Goal: Task Accomplishment & Management: Manage account settings

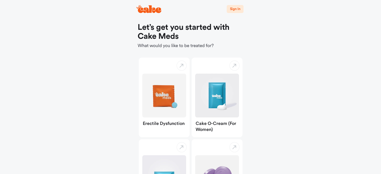
click at [233, 10] on span "Sign In" at bounding box center [235, 9] width 11 height 4
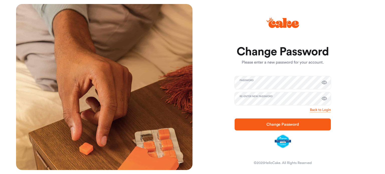
click at [255, 128] on button "Change Password" at bounding box center [282, 124] width 96 height 12
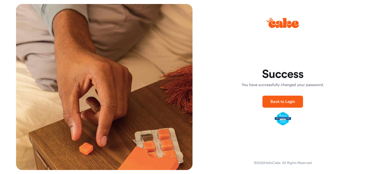
click at [290, 101] on span "Back to Login" at bounding box center [282, 102] width 25 height 4
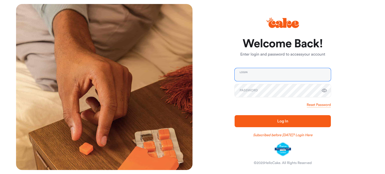
click at [254, 76] on input "email" at bounding box center [282, 74] width 96 height 13
type input "**********"
click at [234, 115] on button "Log In" at bounding box center [282, 121] width 96 height 12
